Goal: Obtain resource: Obtain resource

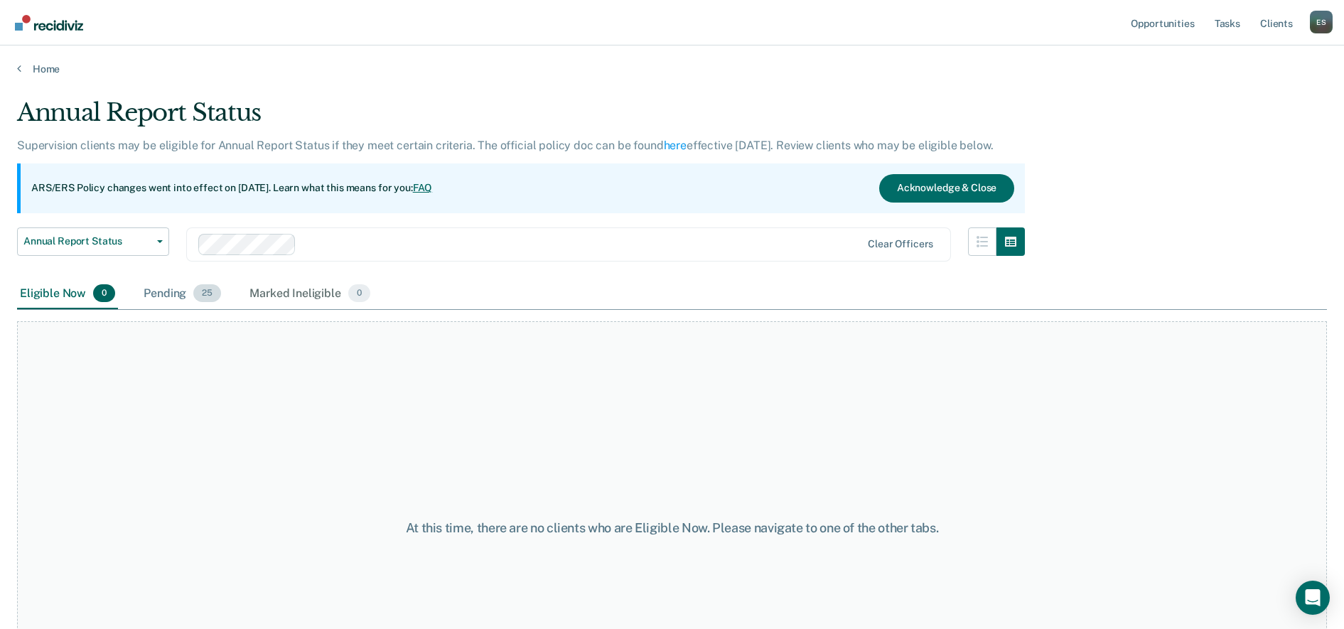
click at [163, 299] on div "Pending 25" at bounding box center [182, 294] width 83 height 31
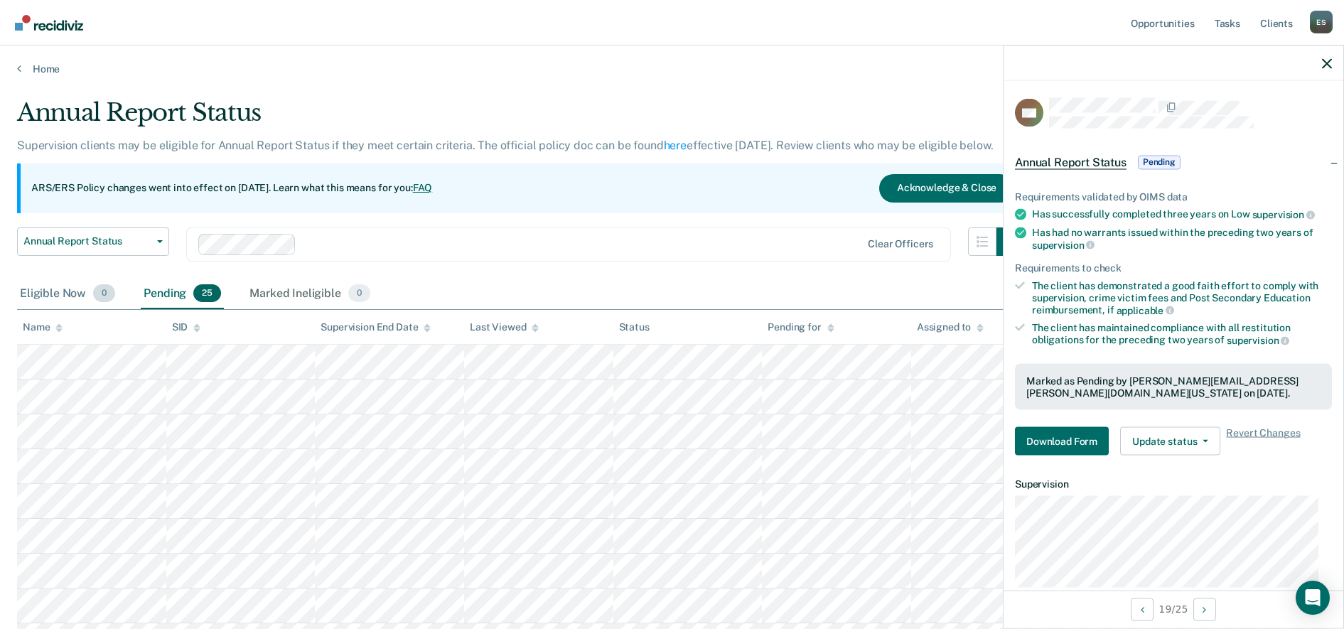
click at [58, 294] on div "Eligible Now 0" at bounding box center [67, 294] width 101 height 31
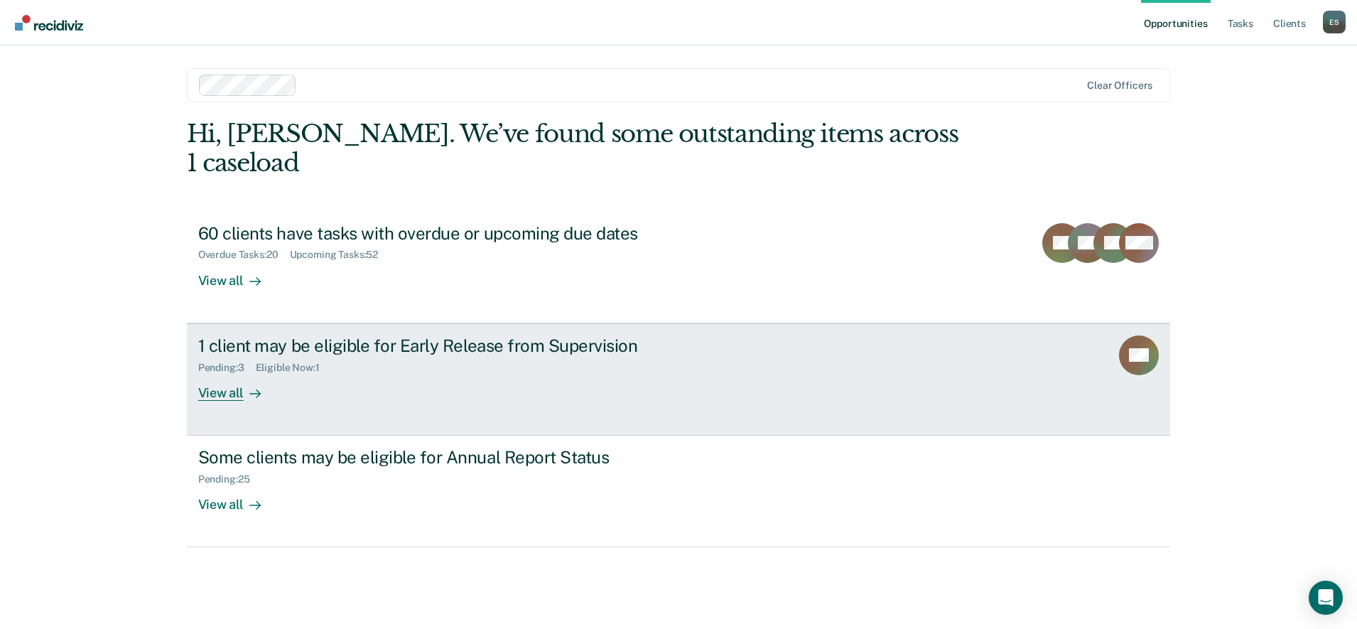
click at [494, 367] on div "1 client may be eligible for Early Release from Supervision Pending : 3 Eligibl…" at bounding box center [464, 367] width 533 height 65
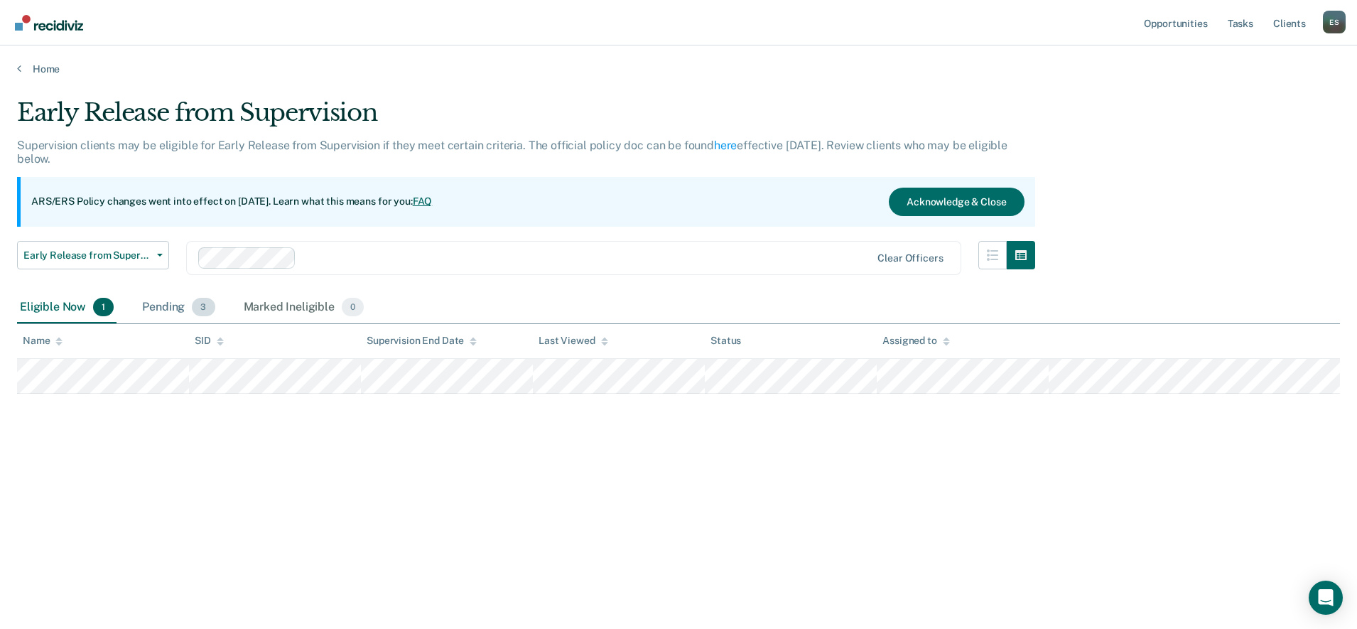
click at [172, 303] on div "Pending 3" at bounding box center [178, 307] width 78 height 31
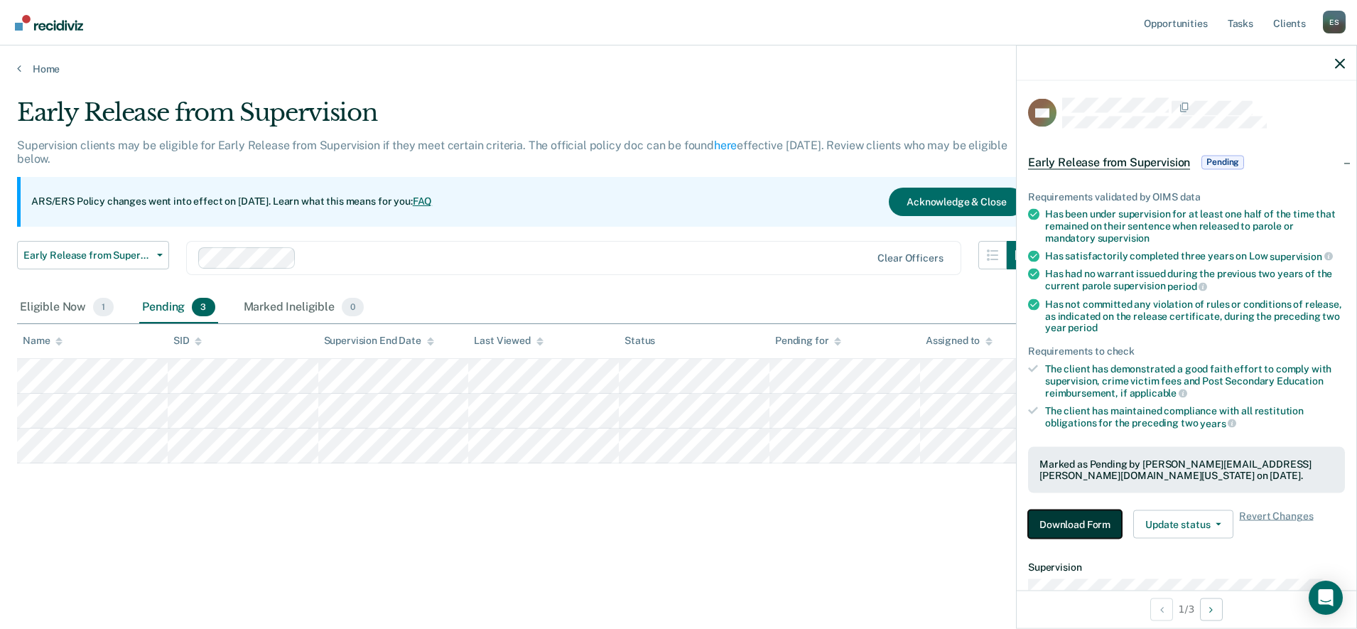
click at [1084, 514] on button "Download Form" at bounding box center [1075, 524] width 94 height 28
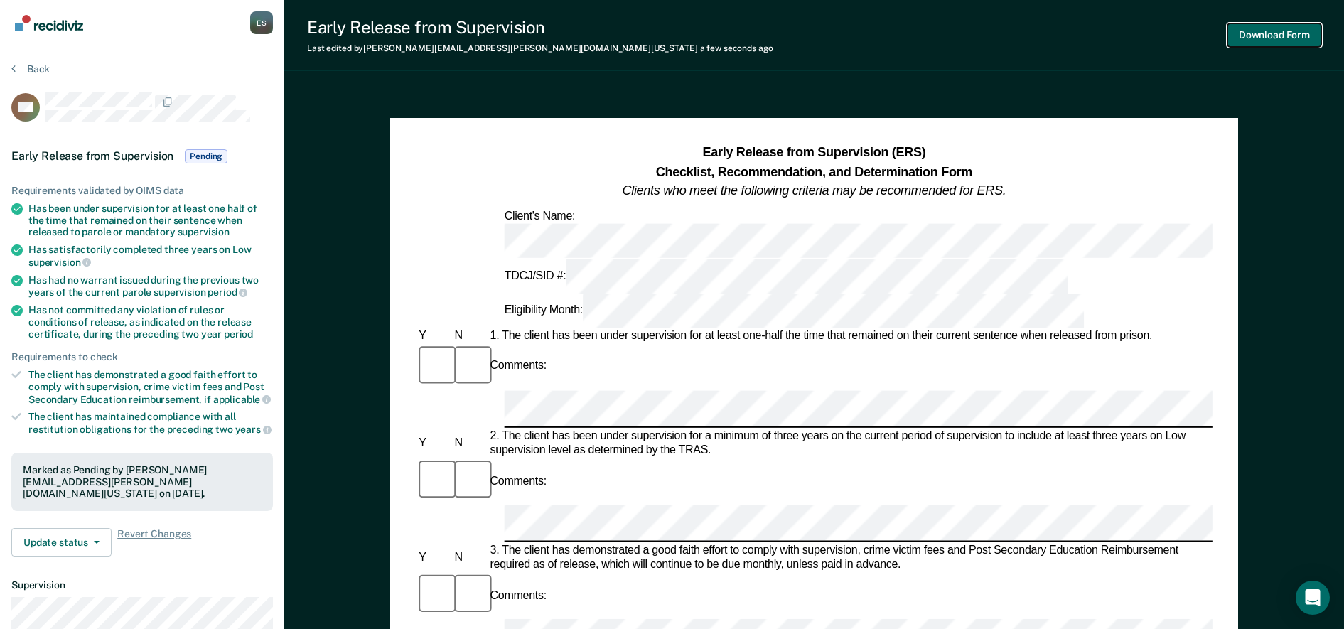
click at [1267, 41] on button "Download Form" at bounding box center [1274, 34] width 94 height 23
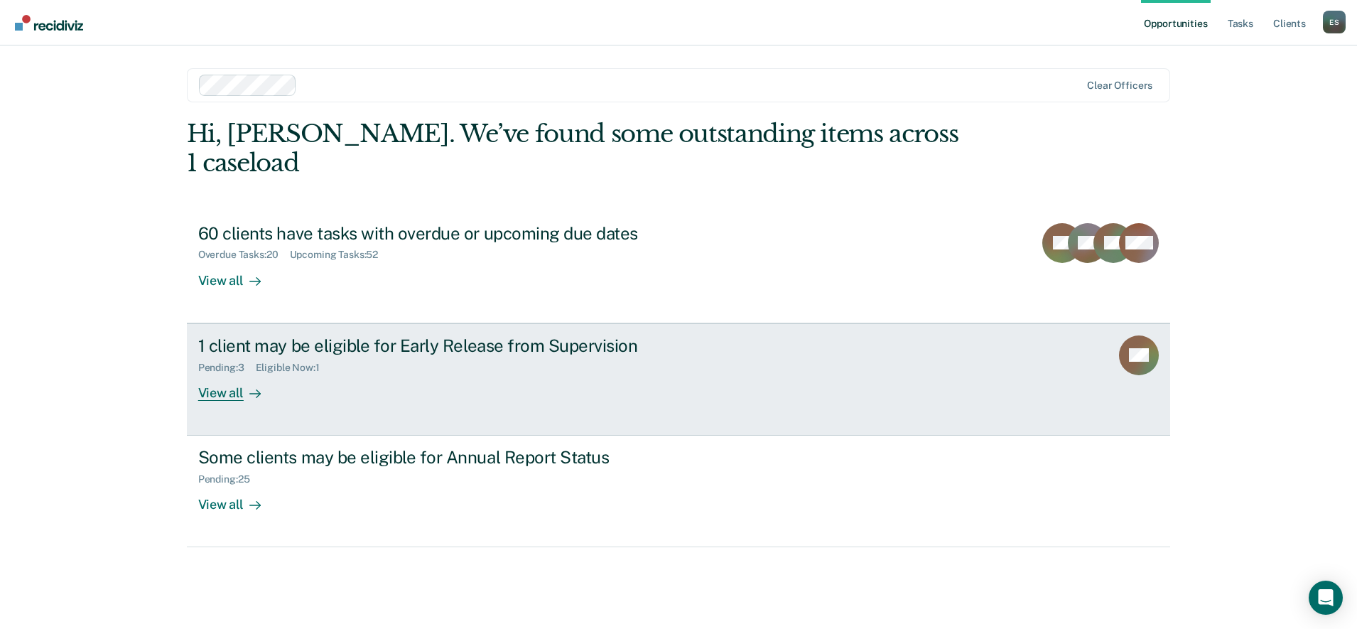
click at [385, 360] on div "1 client may be eligible for Early Release from Supervision Pending : 3 Eligibl…" at bounding box center [464, 367] width 533 height 65
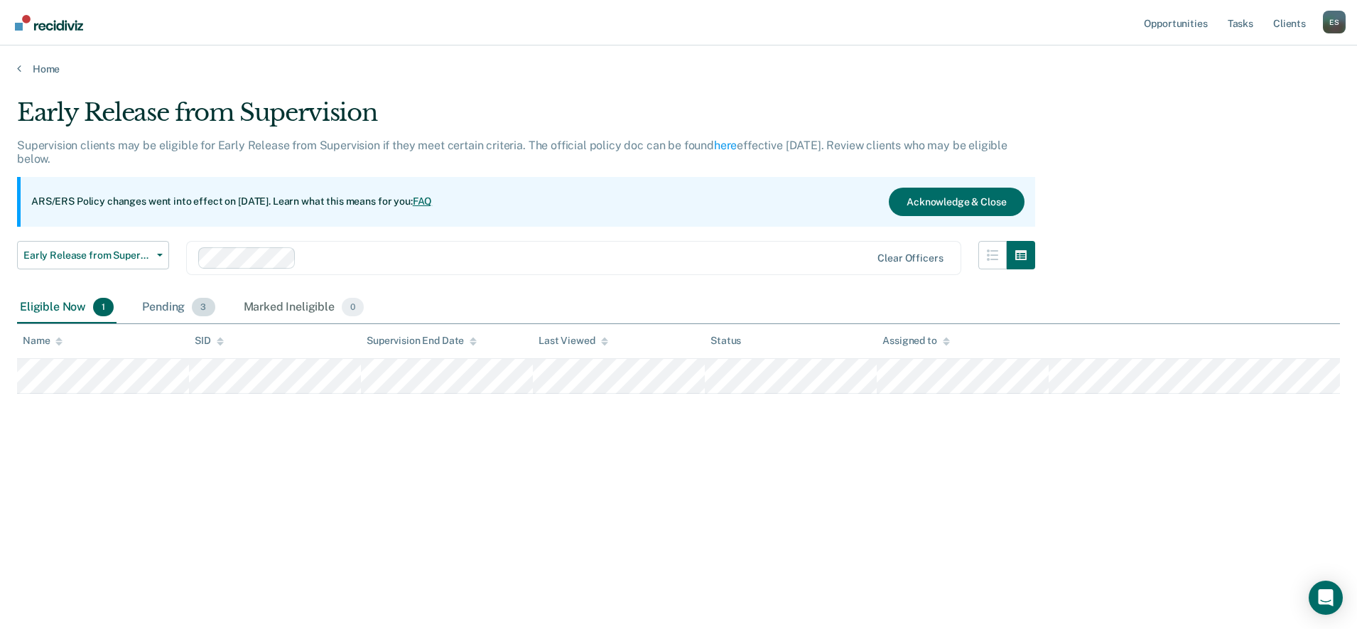
click at [175, 310] on div "Pending 3" at bounding box center [178, 307] width 78 height 31
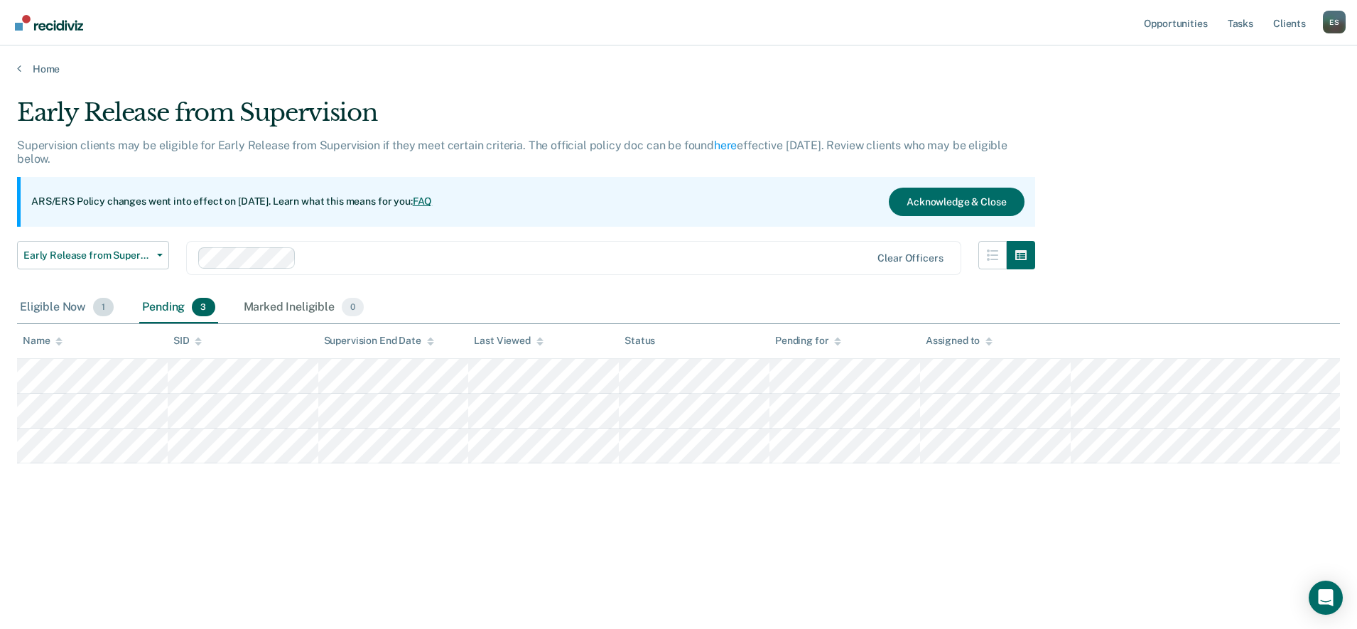
click at [53, 307] on div "Eligible Now 1" at bounding box center [66, 307] width 99 height 31
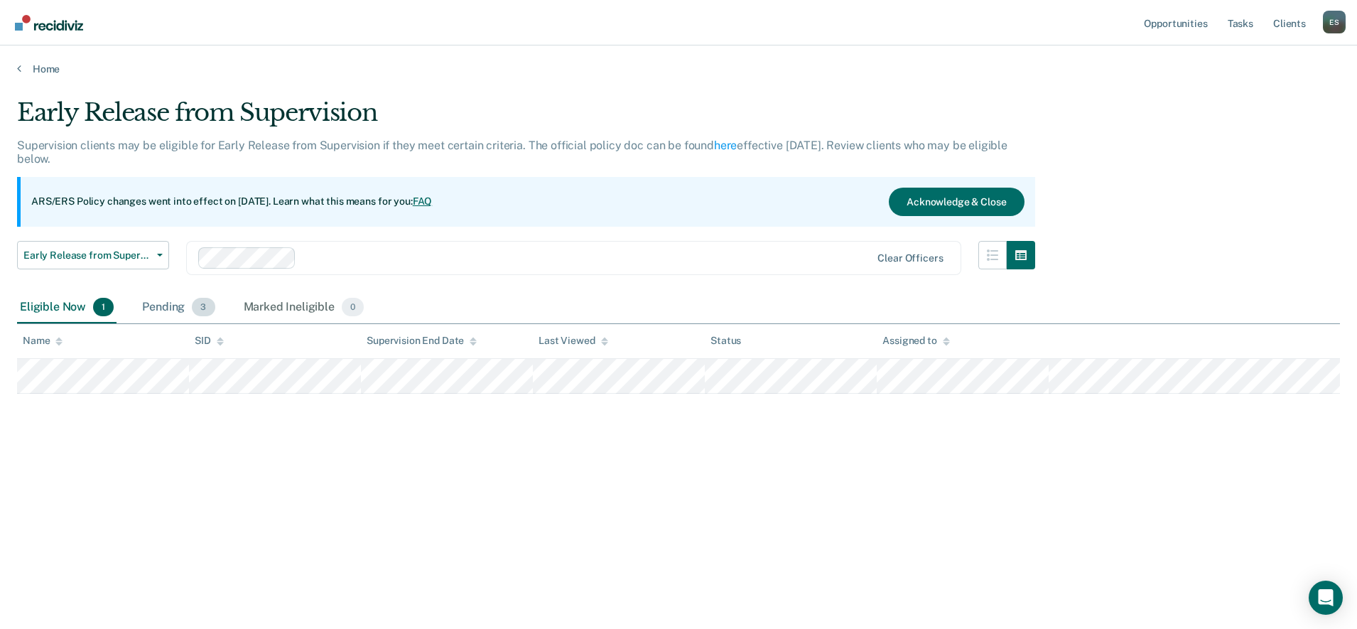
click at [158, 298] on div "Pending 3" at bounding box center [178, 307] width 78 height 31
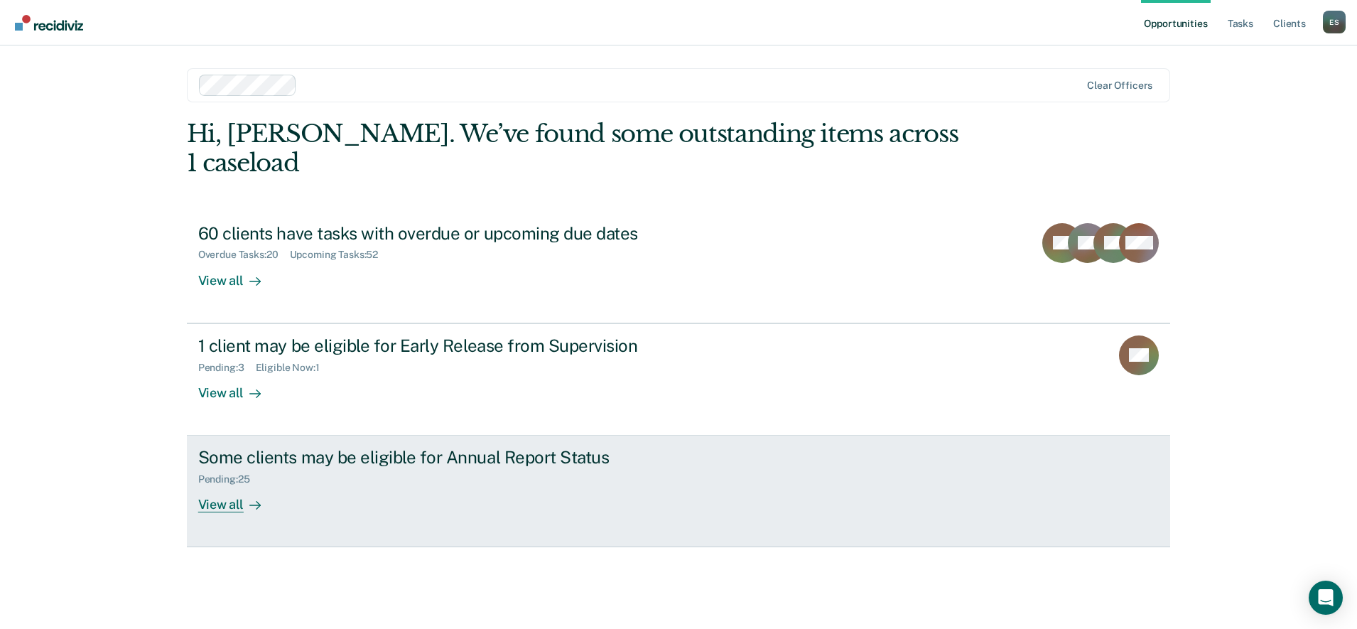
click at [350, 447] on div "Some clients may be eligible for Annual Report Status" at bounding box center [447, 457] width 499 height 21
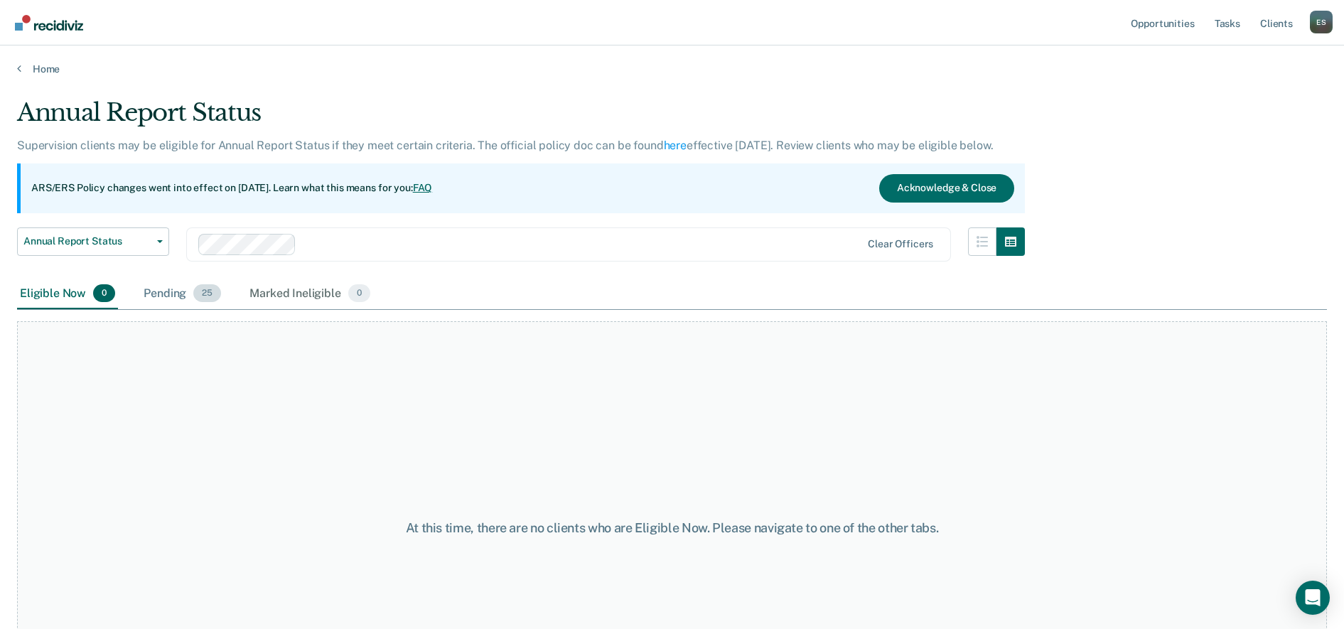
click at [179, 293] on div "Pending 25" at bounding box center [182, 294] width 83 height 31
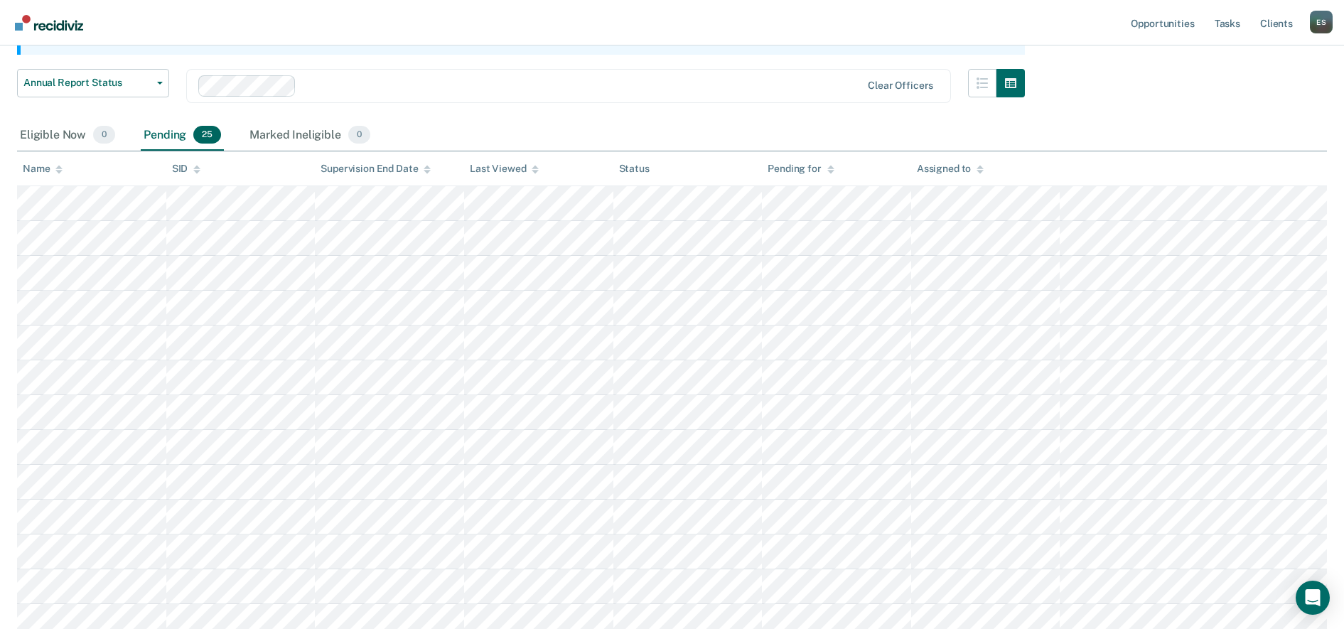
scroll to position [156, 0]
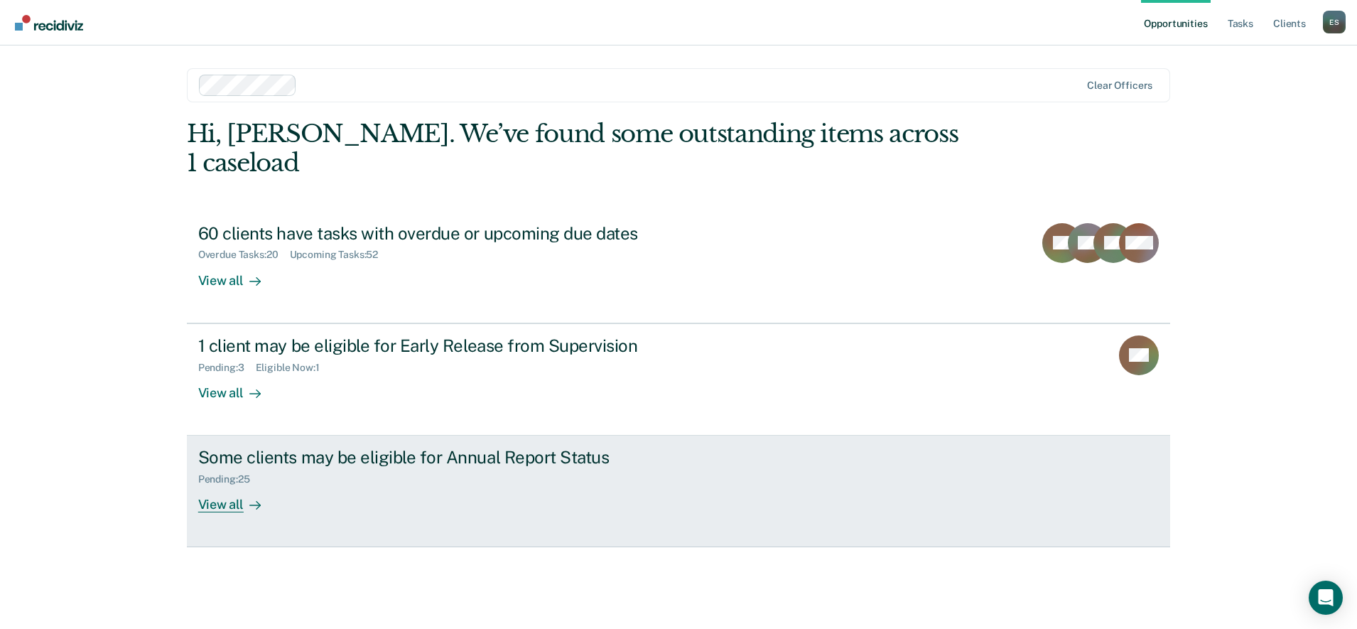
click at [419, 468] on div "Pending : 25" at bounding box center [447, 477] width 499 height 18
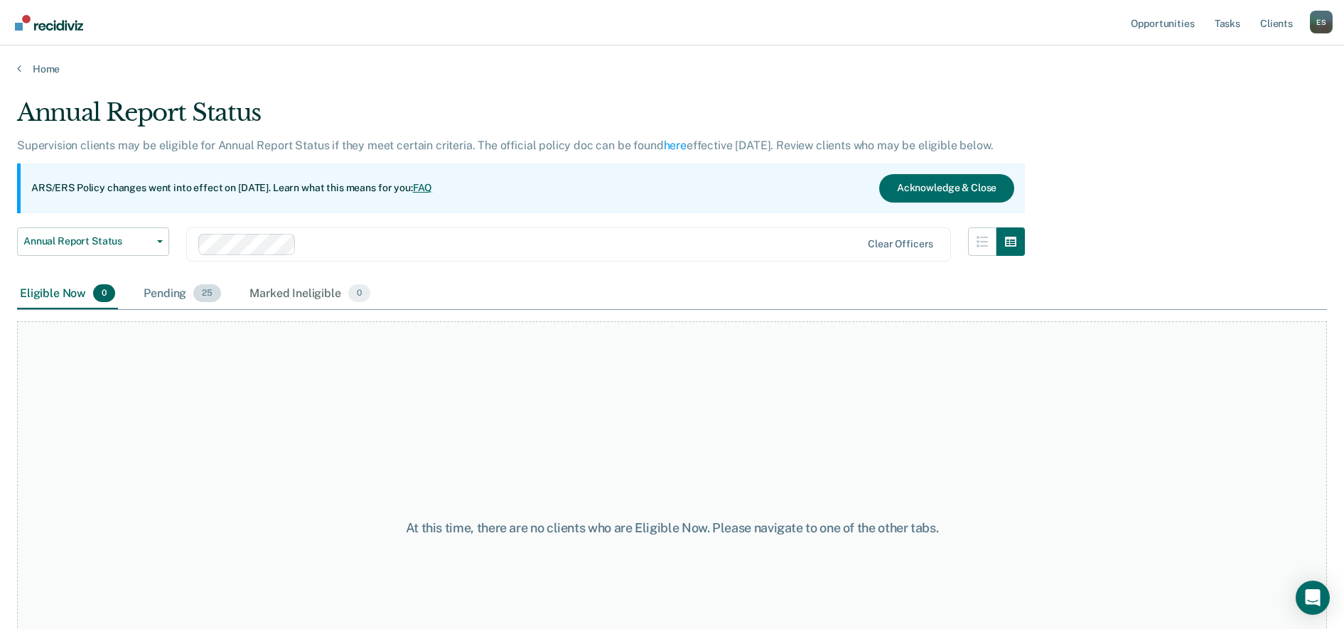
click at [186, 283] on div "Pending 25" at bounding box center [182, 294] width 83 height 31
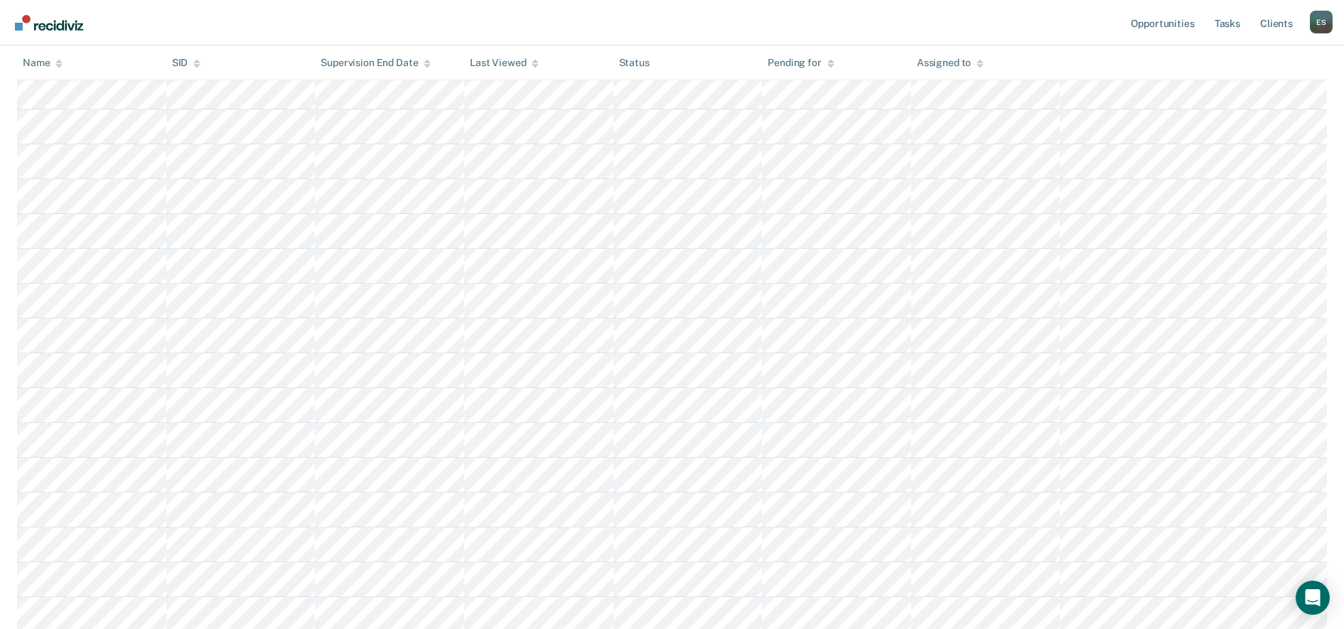
scroll to position [622, 0]
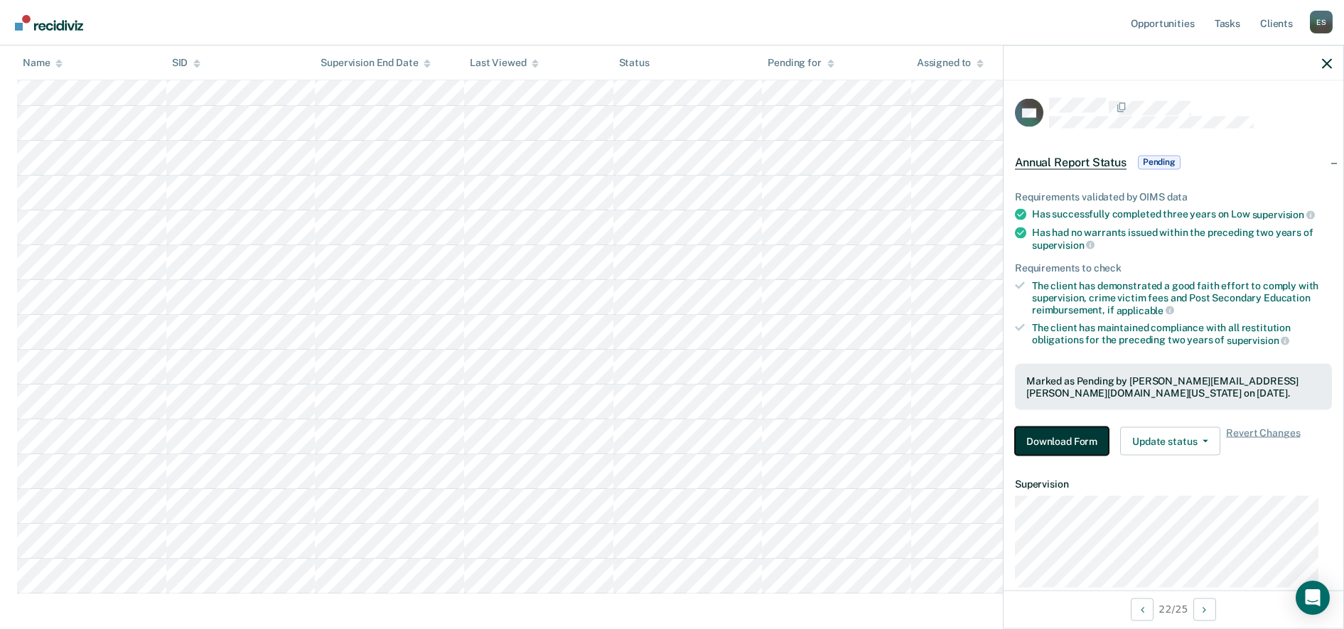
click at [1075, 439] on button "Download Form" at bounding box center [1062, 441] width 94 height 28
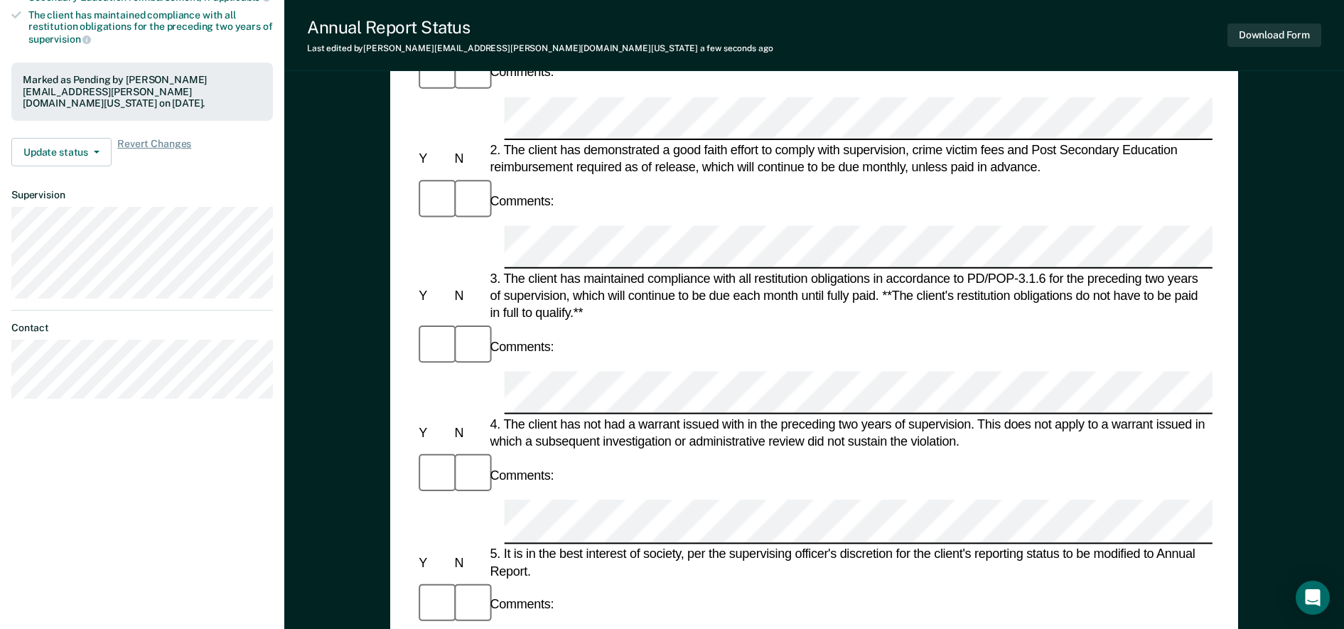
scroll to position [172, 0]
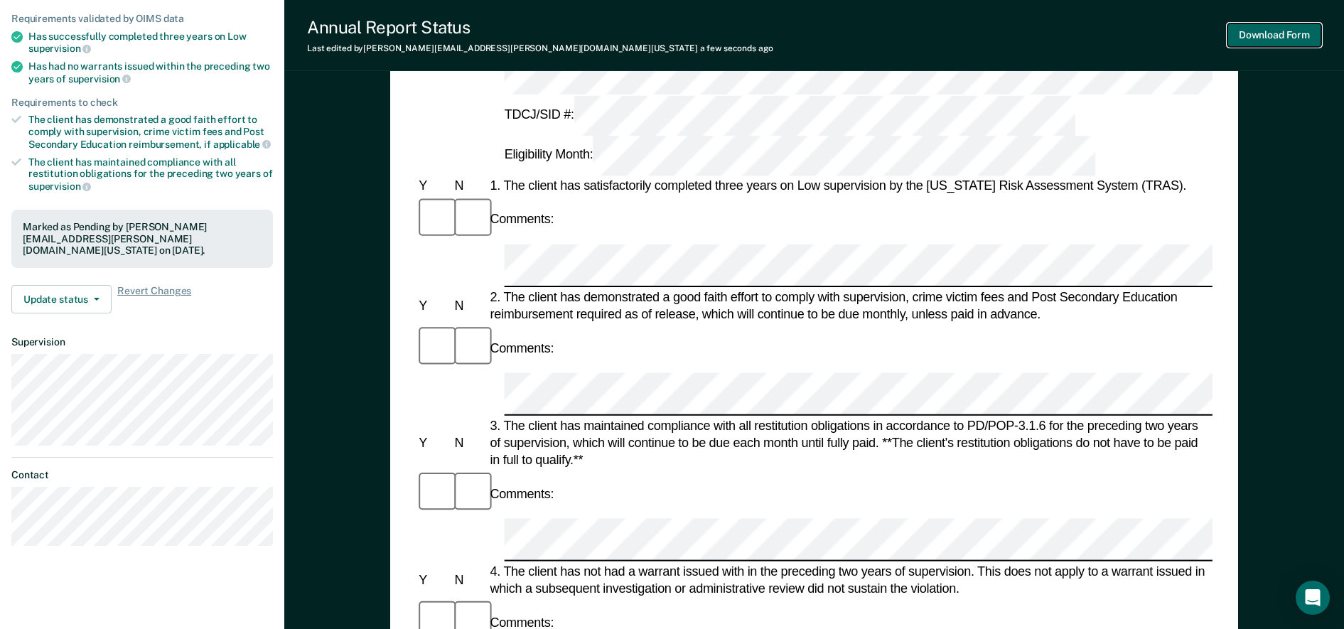
click at [1278, 39] on button "Download Form" at bounding box center [1274, 34] width 94 height 23
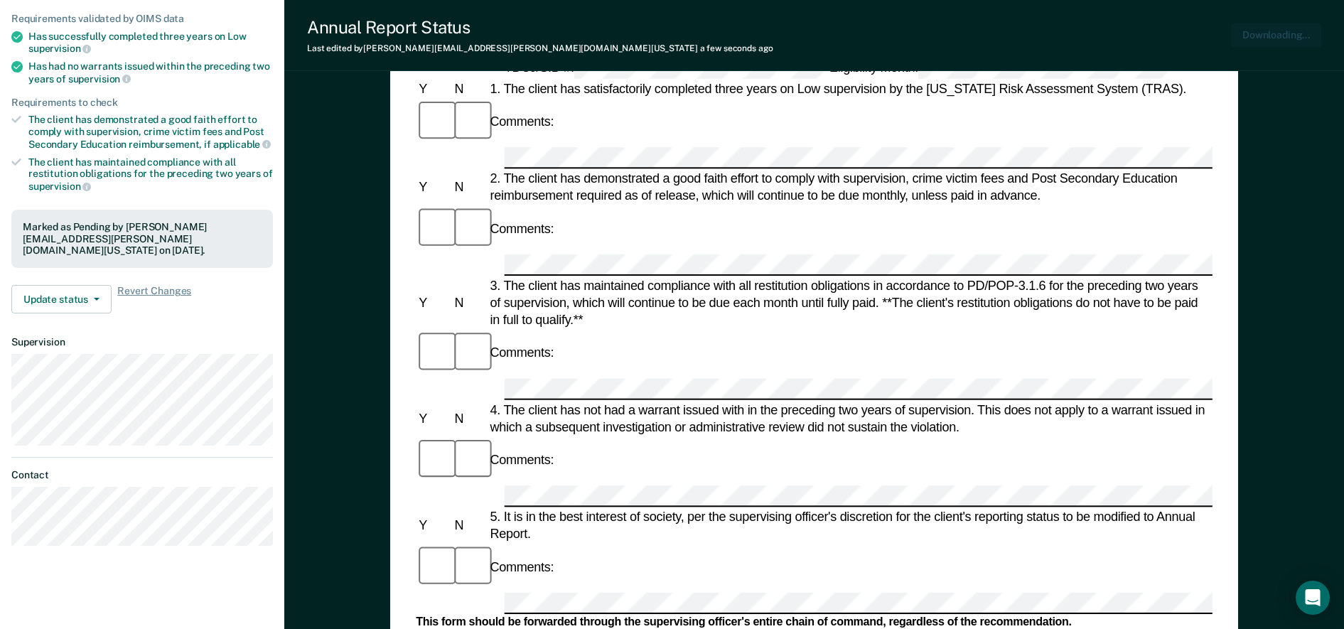
scroll to position [0, 0]
